Goal: Task Accomplishment & Management: Manage account settings

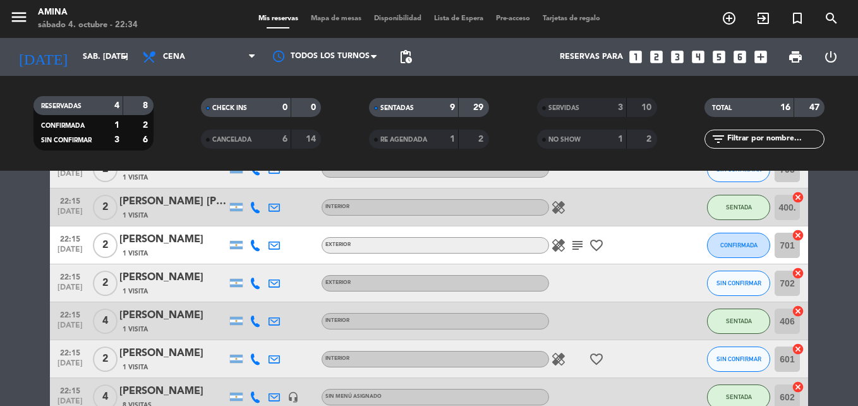
scroll to position [266, 0]
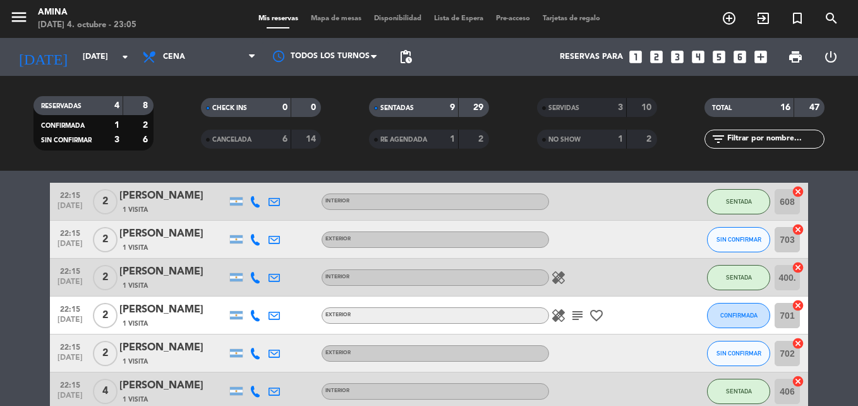
scroll to position [202, 0]
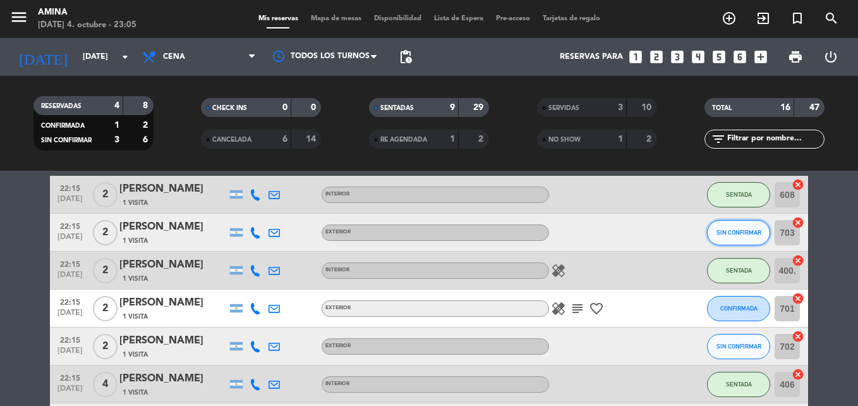
click at [740, 229] on span "SIN CONFIRMAR" at bounding box center [739, 232] width 45 height 7
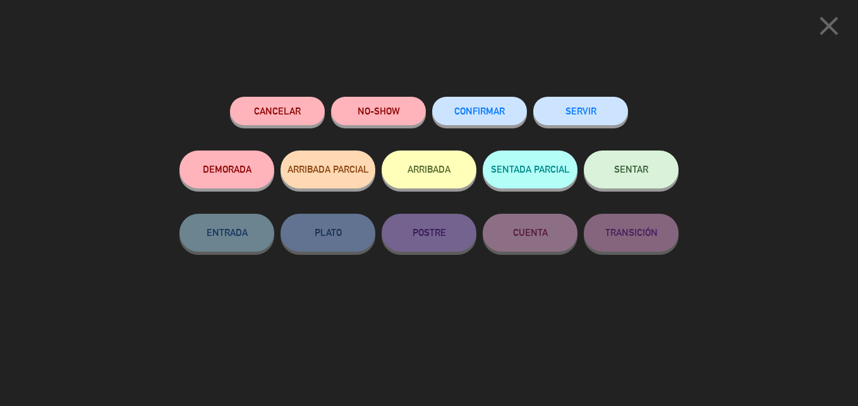
click at [391, 118] on button "NO-SHOW" at bounding box center [378, 111] width 95 height 28
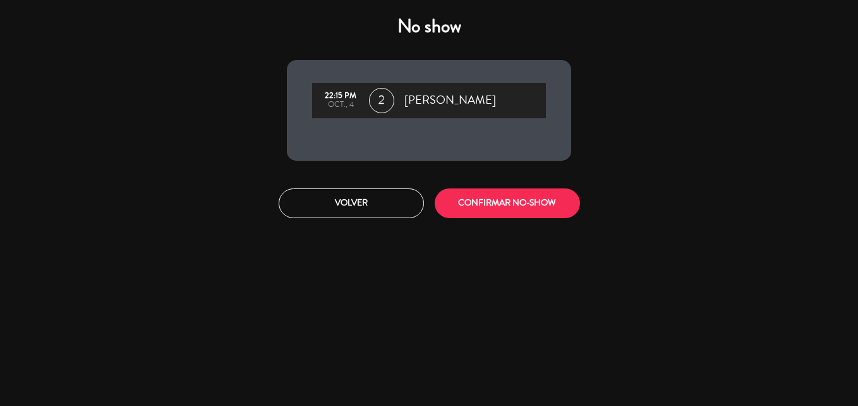
click at [545, 207] on button "CONFIRMAR NO-SHOW" at bounding box center [507, 203] width 145 height 30
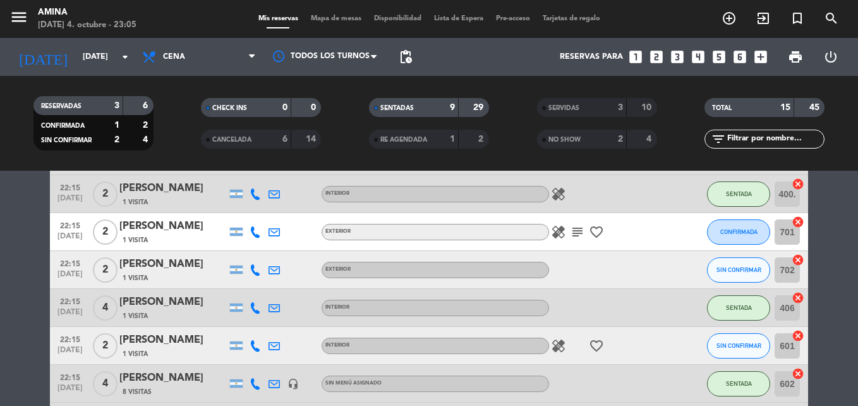
scroll to position [246, 0]
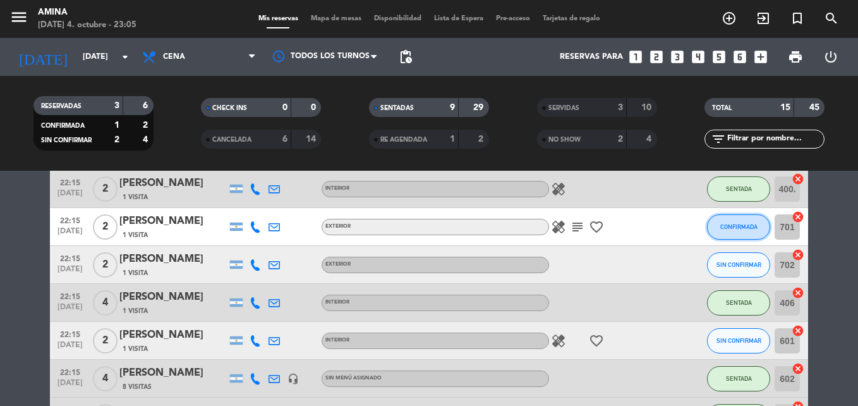
click at [733, 235] on button "CONFIRMADA" at bounding box center [738, 226] width 63 height 25
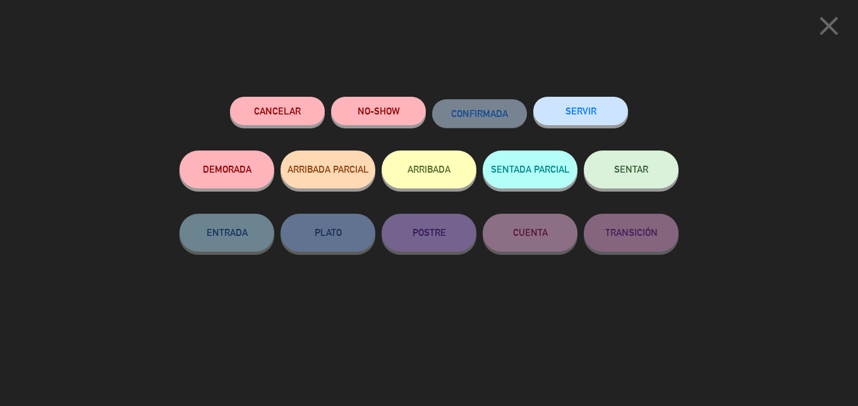
click at [389, 125] on button "NO-SHOW" at bounding box center [378, 111] width 95 height 28
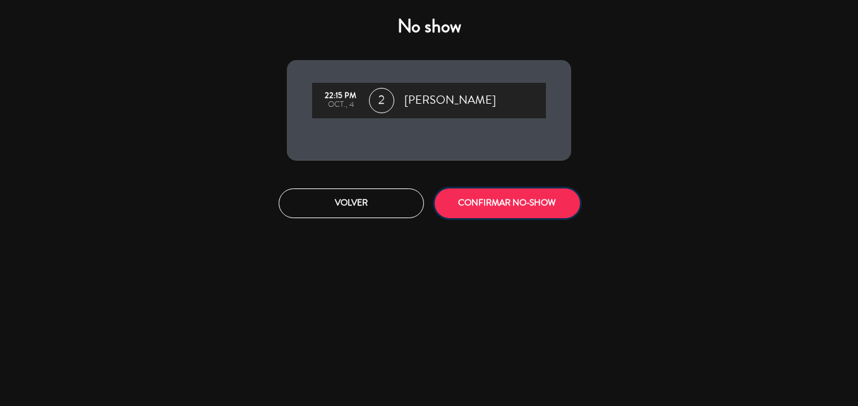
click at [539, 211] on button "CONFIRMAR NO-SHOW" at bounding box center [507, 203] width 145 height 30
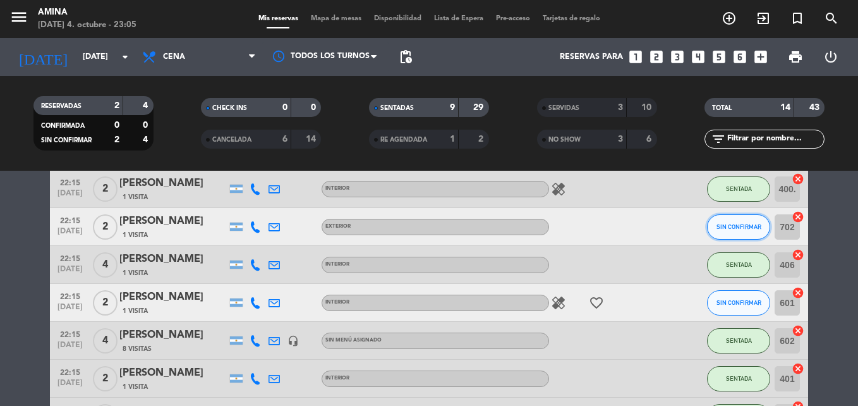
click at [745, 225] on span "SIN CONFIRMAR" at bounding box center [739, 226] width 45 height 7
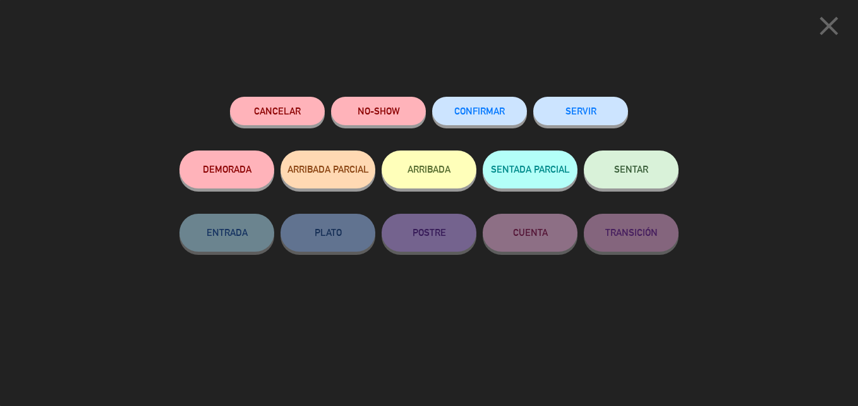
click at [386, 113] on button "NO-SHOW" at bounding box center [378, 111] width 95 height 28
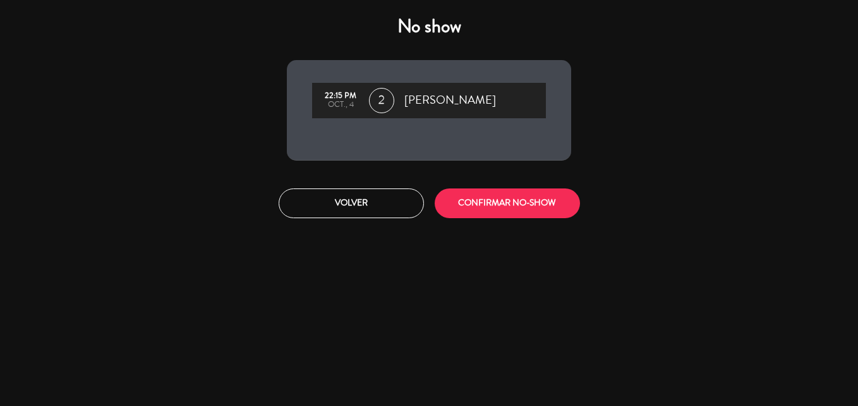
click at [554, 214] on button "CONFIRMAR NO-SHOW" at bounding box center [507, 203] width 145 height 30
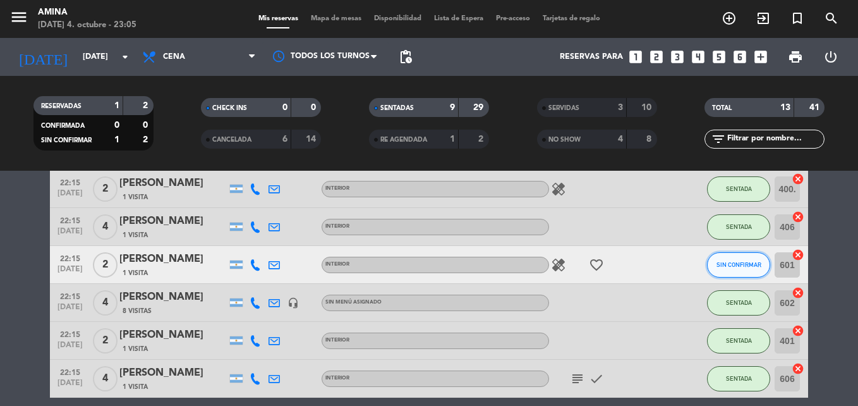
click at [745, 264] on span "SIN CONFIRMAR" at bounding box center [739, 264] width 45 height 7
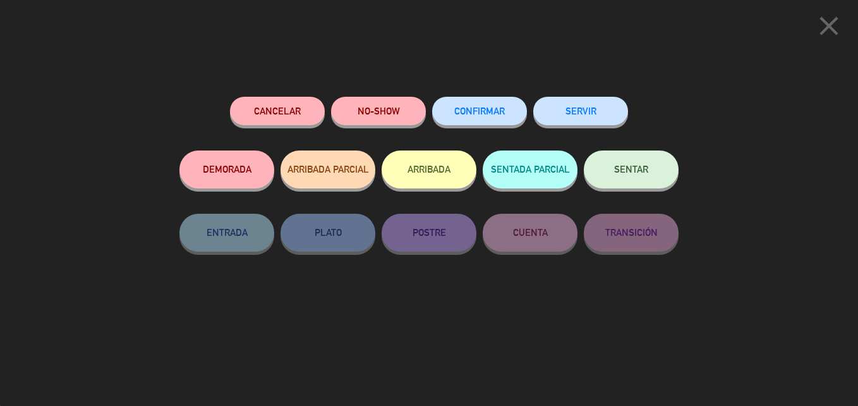
click at [391, 109] on button "NO-SHOW" at bounding box center [378, 111] width 95 height 28
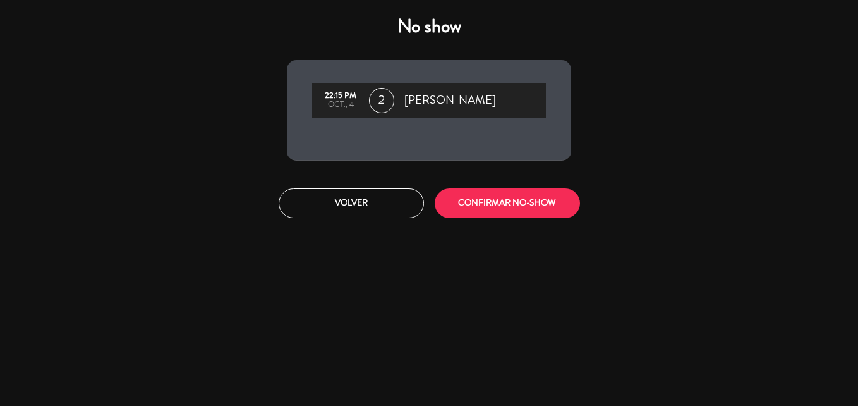
click at [535, 206] on button "CONFIRMAR NO-SHOW" at bounding box center [507, 203] width 145 height 30
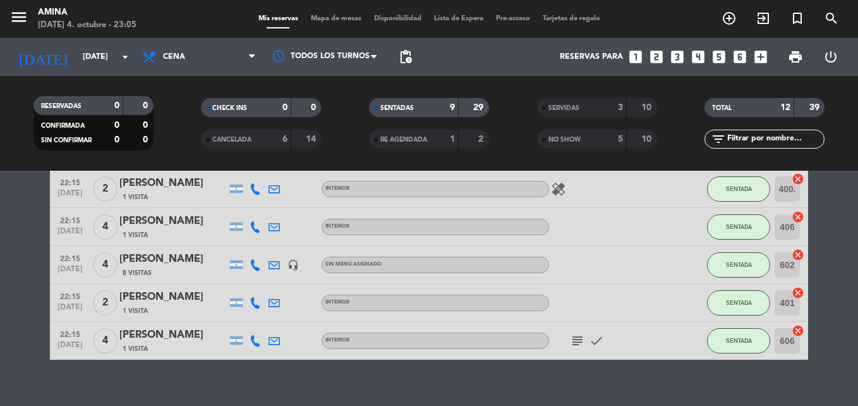
click at [660, 229] on div at bounding box center [606, 226] width 114 height 37
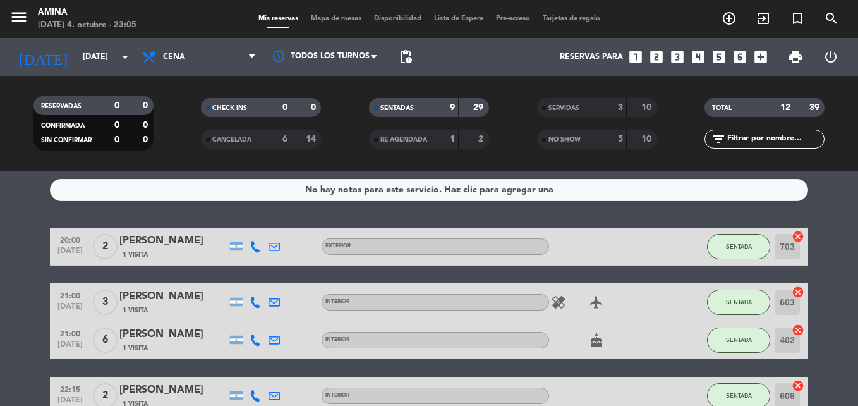
scroll to position [0, 0]
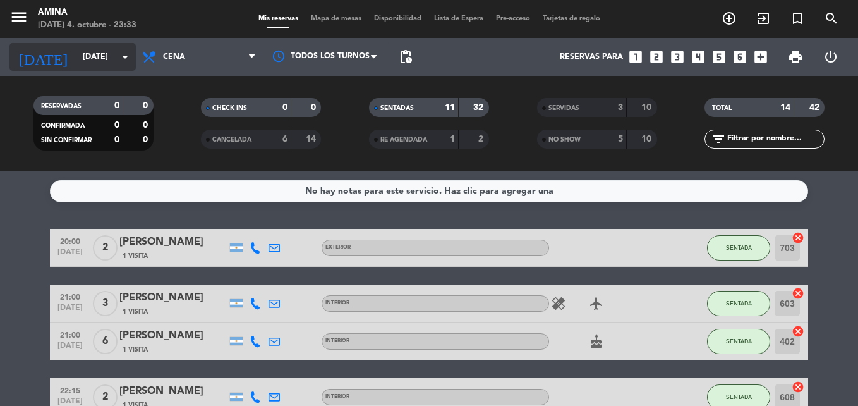
click at [76, 66] on input "sáb. [DATE]" at bounding box center [129, 56] width 107 height 21
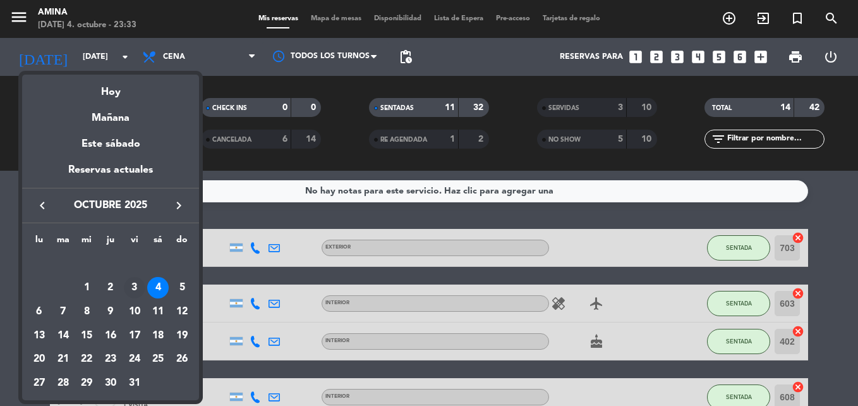
click at [134, 288] on div "3" at bounding box center [134, 287] width 21 height 21
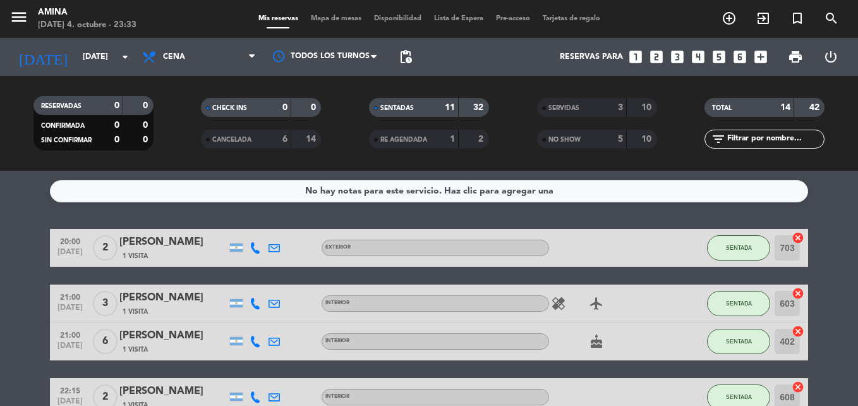
type input "vie. 3 oct."
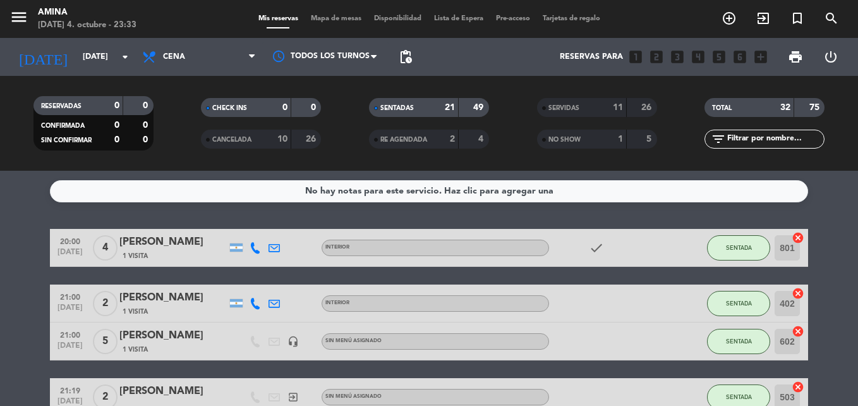
click at [590, 109] on div "SERVIDAS" at bounding box center [569, 108] width 58 height 15
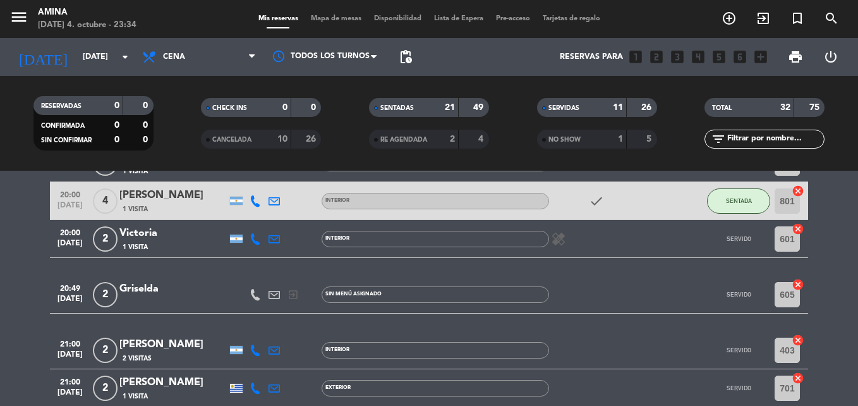
scroll to position [307, 0]
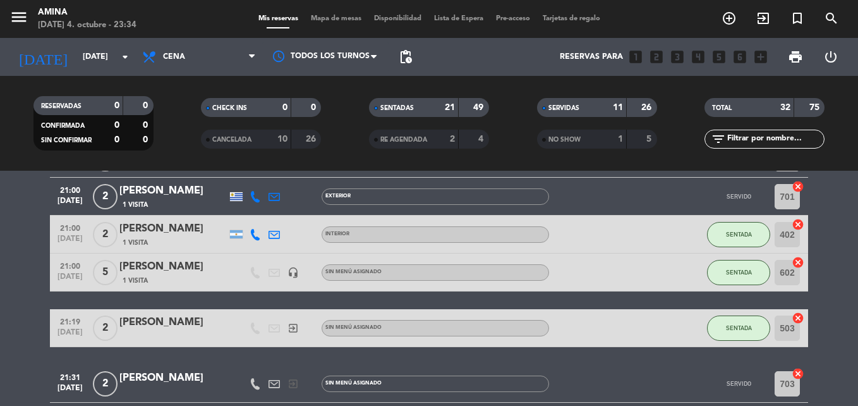
click at [142, 205] on span "1 Visita" at bounding box center [135, 205] width 25 height 10
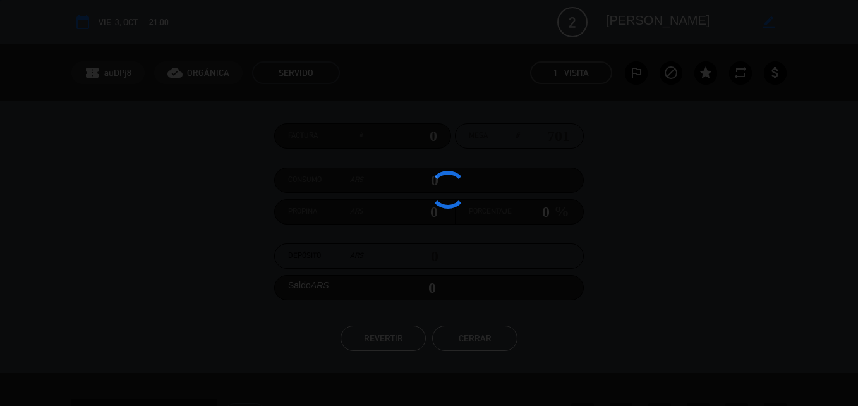
scroll to position [485, 0]
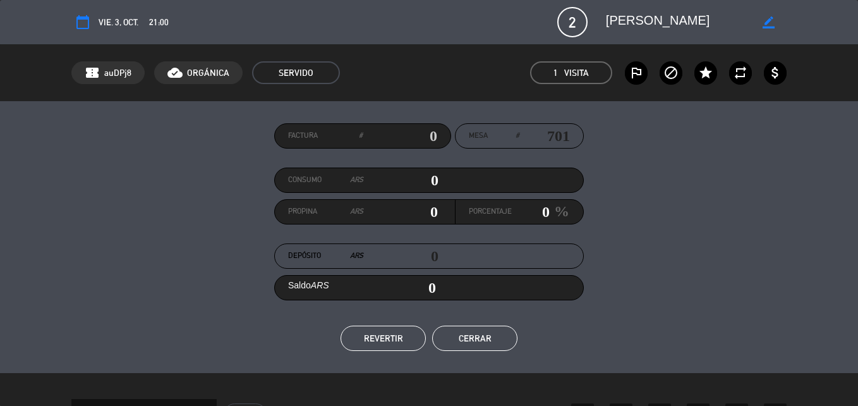
click at [465, 327] on button "Cerrar" at bounding box center [474, 338] width 85 height 25
